Goal: Task Accomplishment & Management: Complete application form

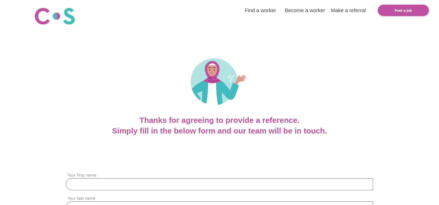
scroll to position [104, 0]
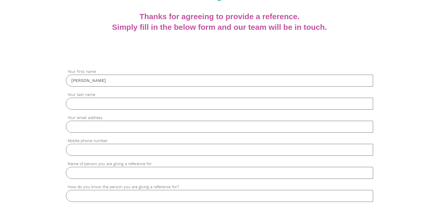
type input "[PERSON_NAME]"
type input "Chequer"
type input "[EMAIL_ADDRESS][DOMAIN_NAME]"
click at [101, 152] on input "Mobile phone number" at bounding box center [219, 150] width 307 height 12
type input "0466304358"
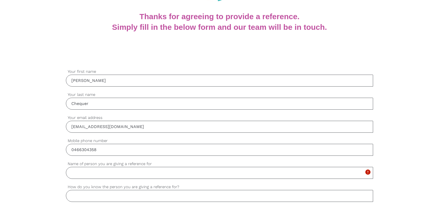
paste input "[PERSON_NAME]"
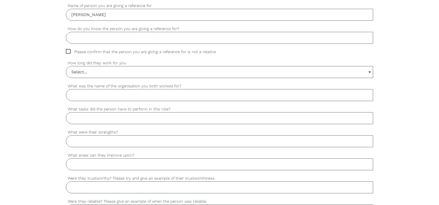
scroll to position [234, 0]
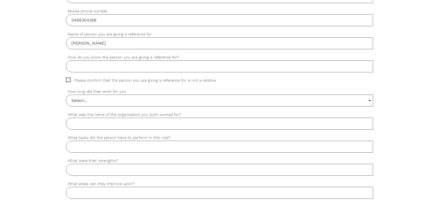
type input "[PERSON_NAME]"
click at [176, 95] on input "Select..." at bounding box center [219, 100] width 307 height 11
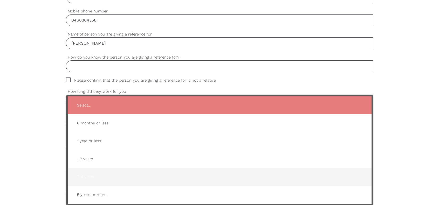
scroll to position [311, 0]
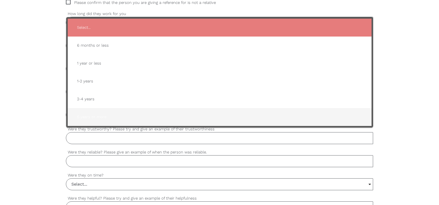
click at [100, 117] on span "5 years or more" at bounding box center [220, 117] width 294 height 13
type input "5 years or more"
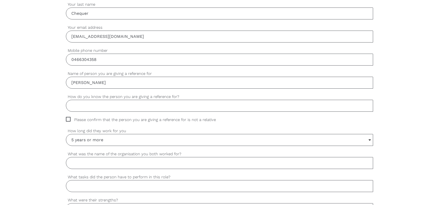
scroll to position [202, 0]
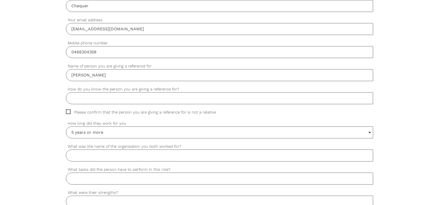
click at [64, 110] on div "settings [PERSON_NAME] Your first name settings Chequer Your last name settings…" at bounding box center [219, 204] width 439 height 487
click at [68, 110] on span "Please confirm that the person you are giving a reference for is not a relative" at bounding box center [146, 113] width 160 height 6
click at [68, 110] on input "Please confirm that the person you are giving a reference for is not a relative" at bounding box center [67, 111] width 3 height 3
checkbox input "true"
click at [100, 97] on input "How do you know the person you are giving a reference for?" at bounding box center [219, 98] width 307 height 12
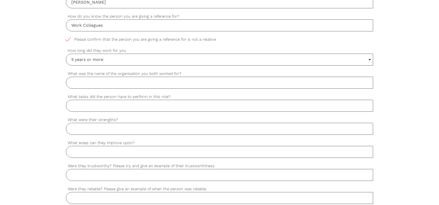
scroll to position [280, 0]
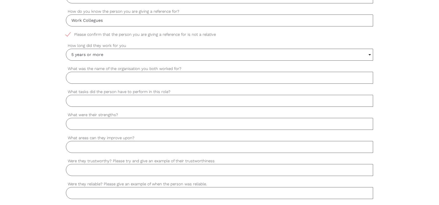
type input "Work Collegues"
click at [94, 78] on input "What was the name of the organisation you both worked for?" at bounding box center [219, 78] width 307 height 12
type input "[GEOGRAPHIC_DATA] IT"
click at [88, 97] on input "What tasks did the person have to perform in this role?" at bounding box center [219, 101] width 307 height 12
type input "T"
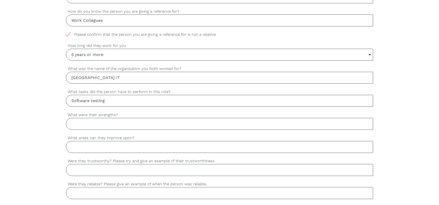
type input "Software testing"
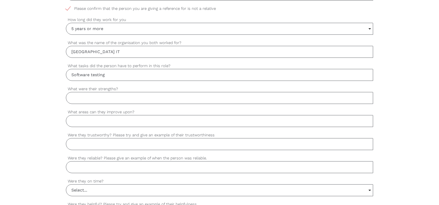
scroll to position [331, 0]
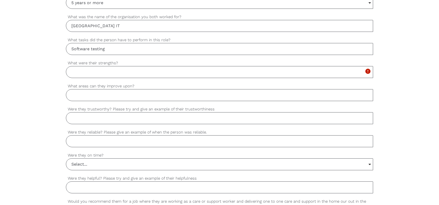
click at [104, 112] on input "Were they trustworthy? Please try and give an example of their trustworthiness" at bounding box center [219, 118] width 307 height 12
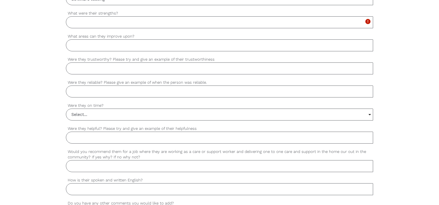
scroll to position [383, 0]
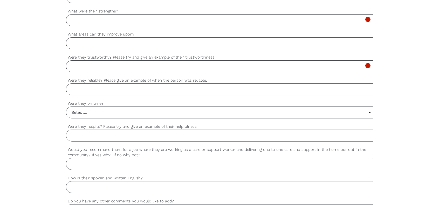
click at [97, 86] on input "Were they reliable? Please give an example of when the person was reliable." at bounding box center [219, 90] width 307 height 12
type input "yes"
click at [107, 112] on input "Select..." at bounding box center [219, 112] width 307 height 11
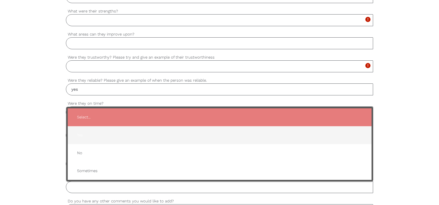
click at [91, 135] on span "Yes" at bounding box center [220, 135] width 294 height 13
type input "Yes"
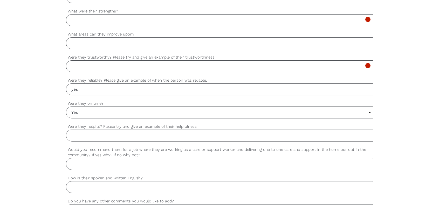
click at [99, 133] on input "Were they helpful? Please try and give an example of their helpfulness" at bounding box center [219, 136] width 307 height 12
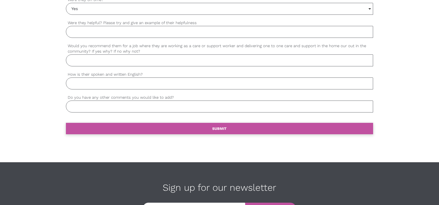
click at [138, 126] on link "settings SUBMIT" at bounding box center [219, 128] width 307 height 11
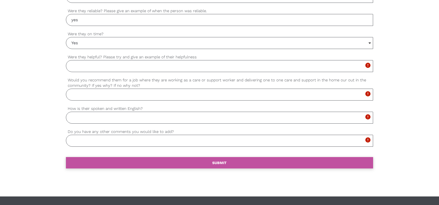
click at [138, 129] on div "settings Do you have any other comments you would like to add? Please complete …" at bounding box center [219, 140] width 307 height 23
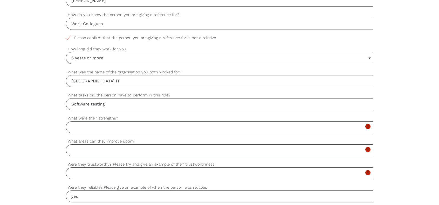
scroll to position [276, 0]
click at [127, 122] on input "What were their strengths?" at bounding box center [219, 127] width 307 height 12
type input "Work to deadline, problem solving, taking instructions"
type input "u"
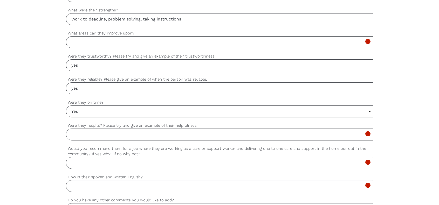
scroll to position [406, 0]
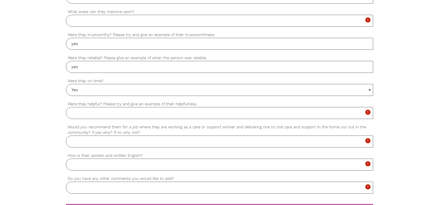
type input "yes"
click at [121, 112] on input "Were they helpful? Please try and give an example of their helpfulness" at bounding box center [219, 113] width 307 height 12
type input "yes, listening to managers"
type input "yes"
type input "E"
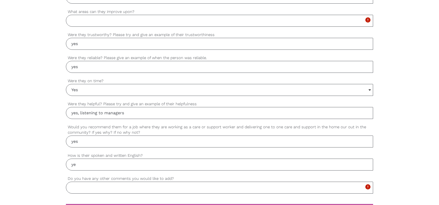
type input "y"
type input "good"
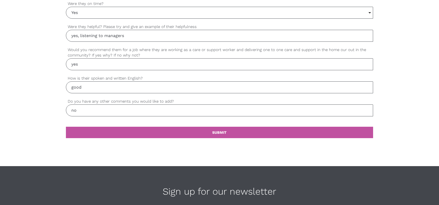
scroll to position [484, 0]
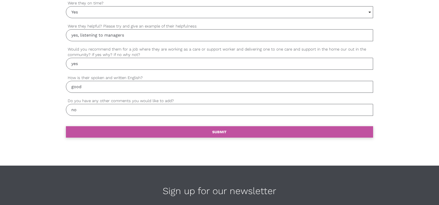
type input "no"
click at [124, 130] on link "settings SUBMIT" at bounding box center [219, 131] width 307 height 11
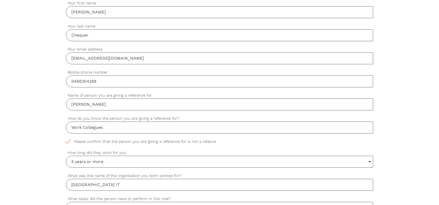
scroll to position [276, 0]
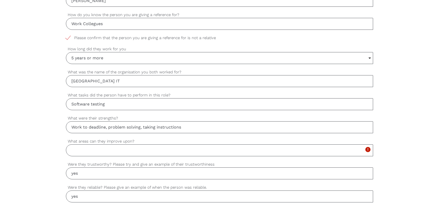
click at [141, 148] on input "What areas can they improve upon?" at bounding box center [219, 151] width 307 height 12
type input "s"
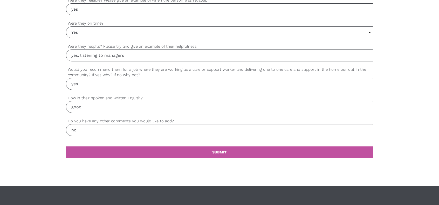
scroll to position [536, 0]
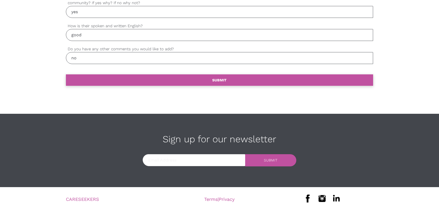
type input "a"
click at [169, 79] on link "settings SUBMIT" at bounding box center [219, 79] width 307 height 11
